Goal: Transaction & Acquisition: Subscribe to service/newsletter

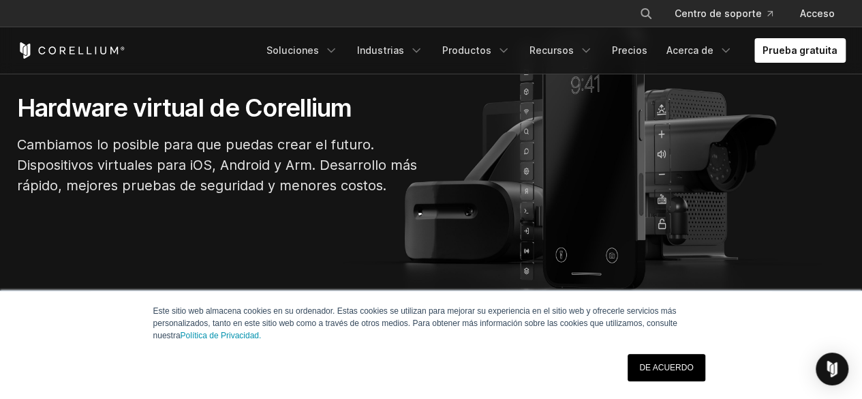
scroll to position [16, 0]
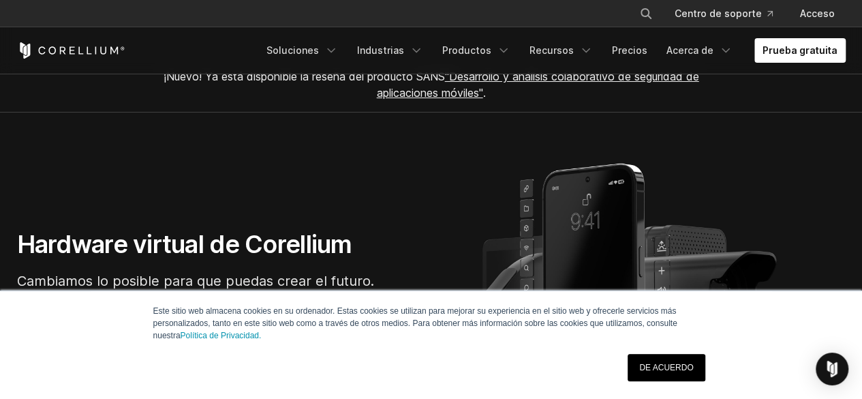
click at [683, 371] on font "DE ACUERDO" at bounding box center [666, 367] width 54 height 10
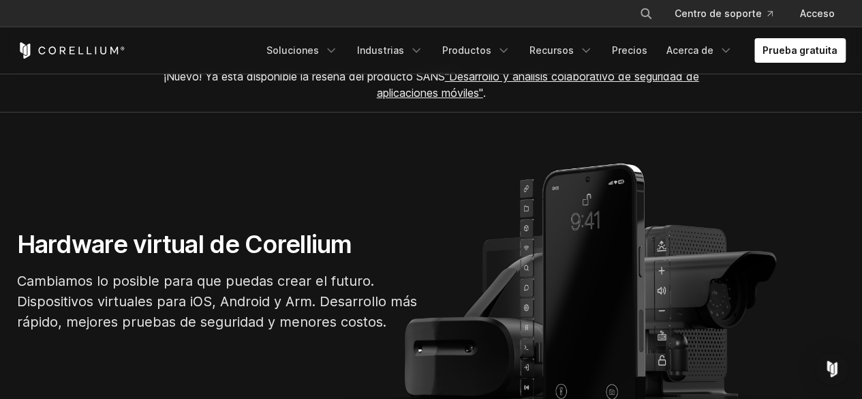
scroll to position [0, 0]
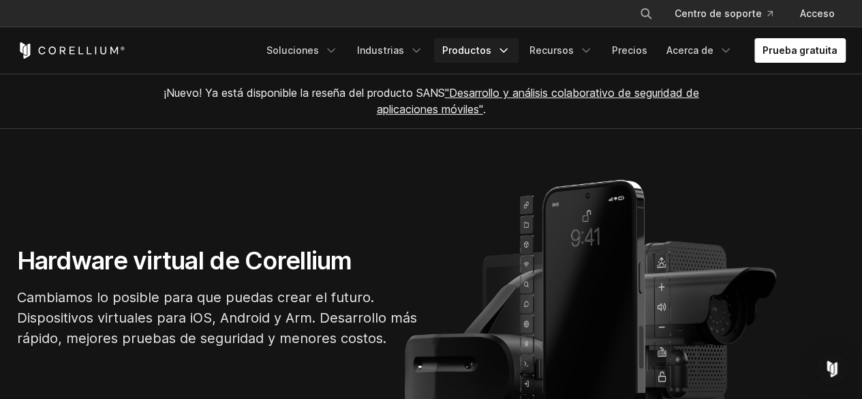
click at [480, 44] on font "Productos" at bounding box center [466, 51] width 49 height 14
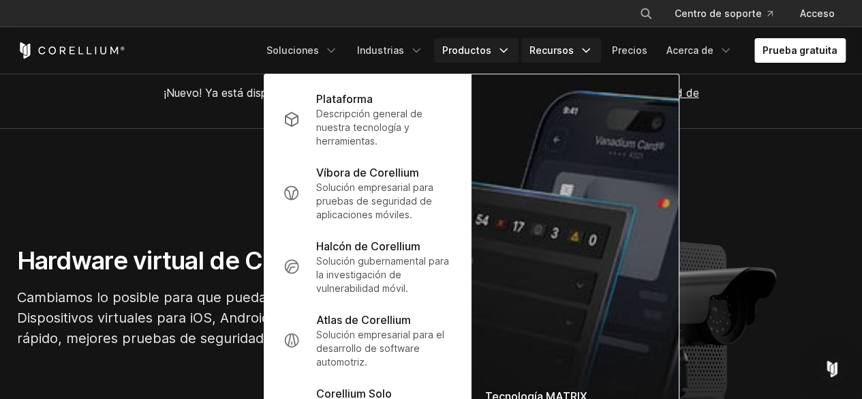
click at [559, 51] on font "Recursos" at bounding box center [551, 50] width 44 height 12
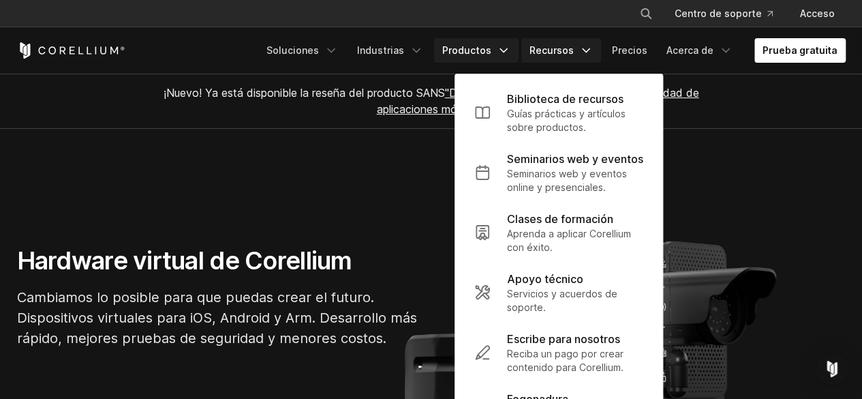
click at [482, 50] on font "Productos" at bounding box center [466, 50] width 49 height 12
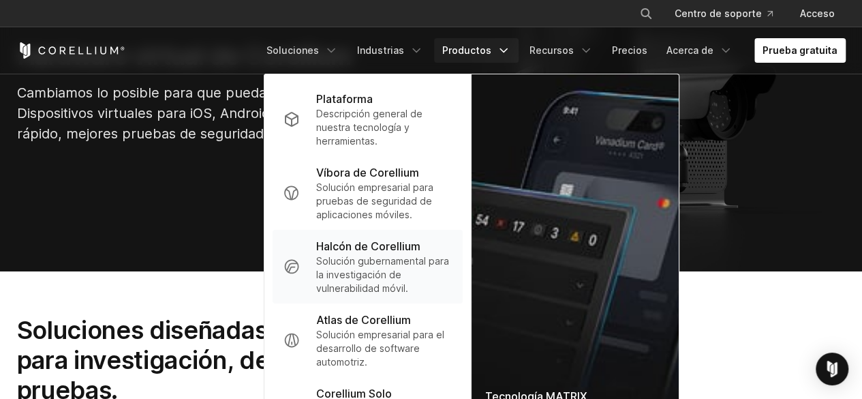
scroll to position [545, 0]
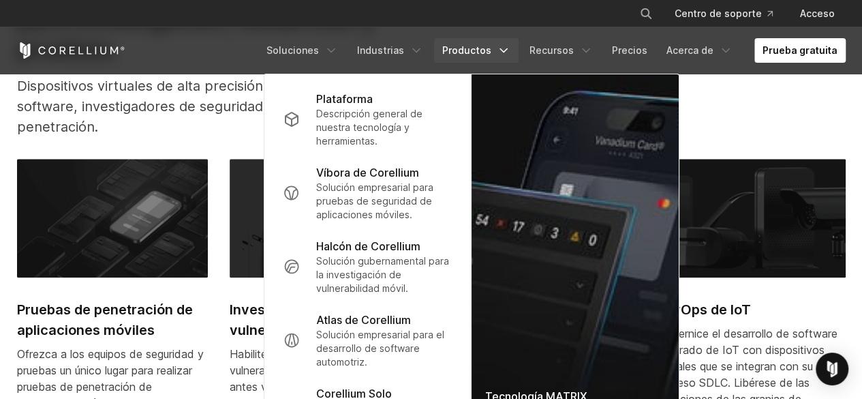
click at [208, 114] on p "Dispositivos virtuales de alta precisión para desarrolladores de software, inve…" at bounding box center [249, 106] width 465 height 61
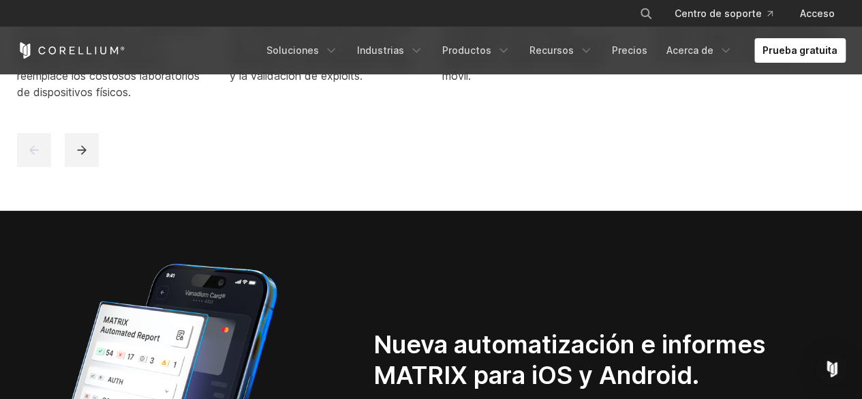
scroll to position [749, 0]
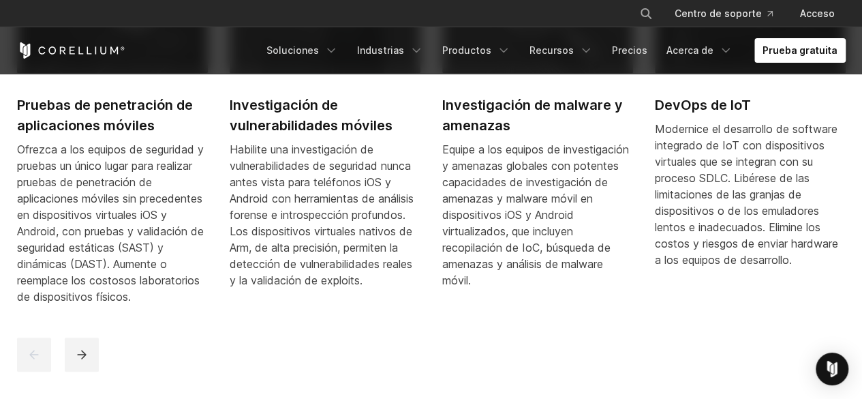
click at [106, 169] on font "Ofrezca a los equipos de seguridad y pruebas un único lugar para realizar prueb…" at bounding box center [110, 222] width 187 height 161
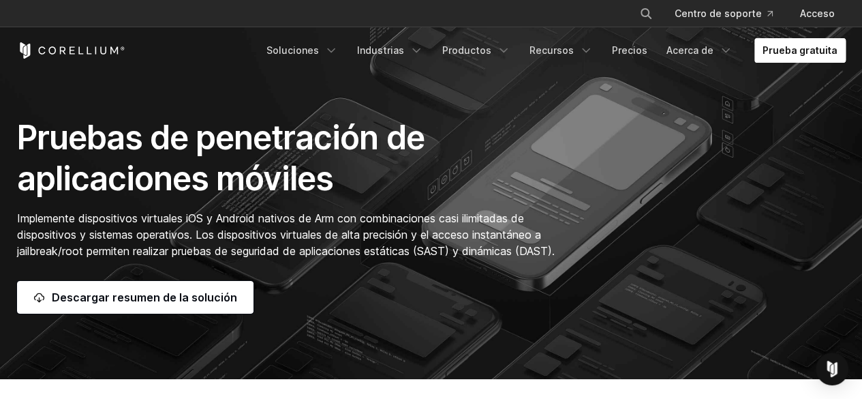
click at [788, 48] on font "Prueba gratuita" at bounding box center [799, 50] width 75 height 12
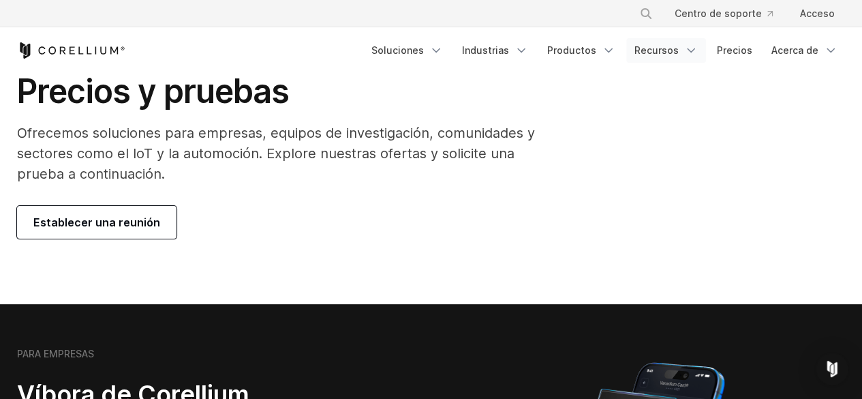
click at [636, 53] on link "Recursos" at bounding box center [666, 50] width 80 height 25
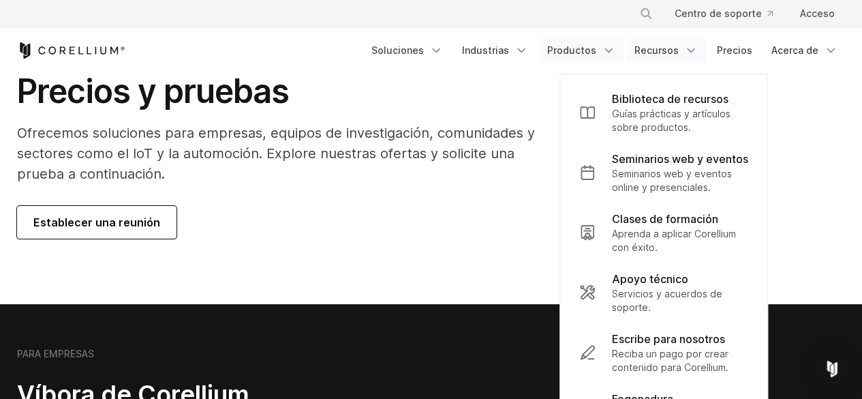
click at [606, 52] on icon "Menú de navegación" at bounding box center [609, 51] width 14 height 14
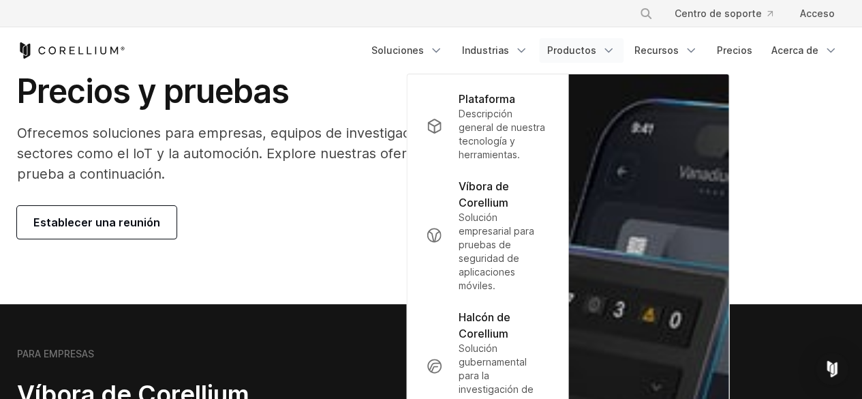
click at [347, 178] on p "Ofrecemos soluciones para empresas, equipos de investigación, comunidades y sec…" at bounding box center [288, 153] width 543 height 61
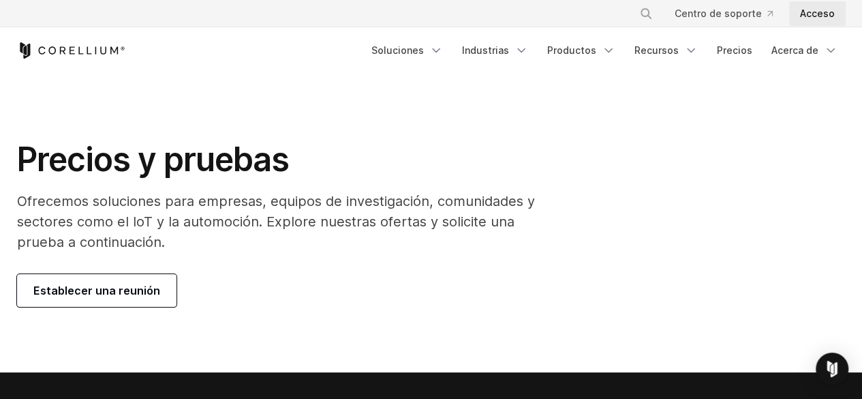
click at [801, 12] on font "Acceso" at bounding box center [817, 13] width 35 height 12
